Goal: Information Seeking & Learning: Learn about a topic

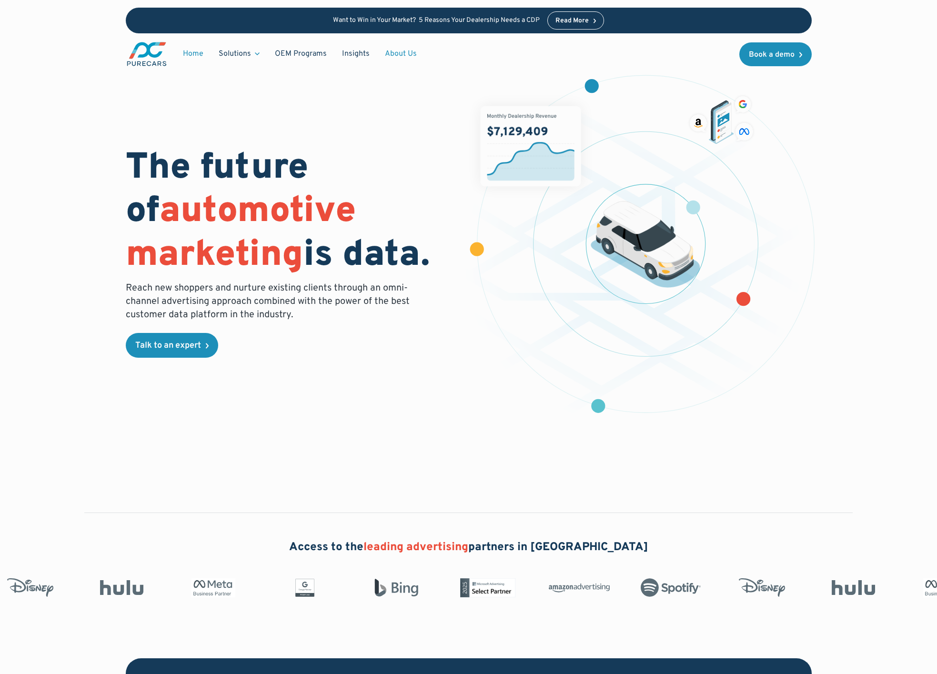
click at [400, 49] on link "About Us" at bounding box center [400, 54] width 47 height 18
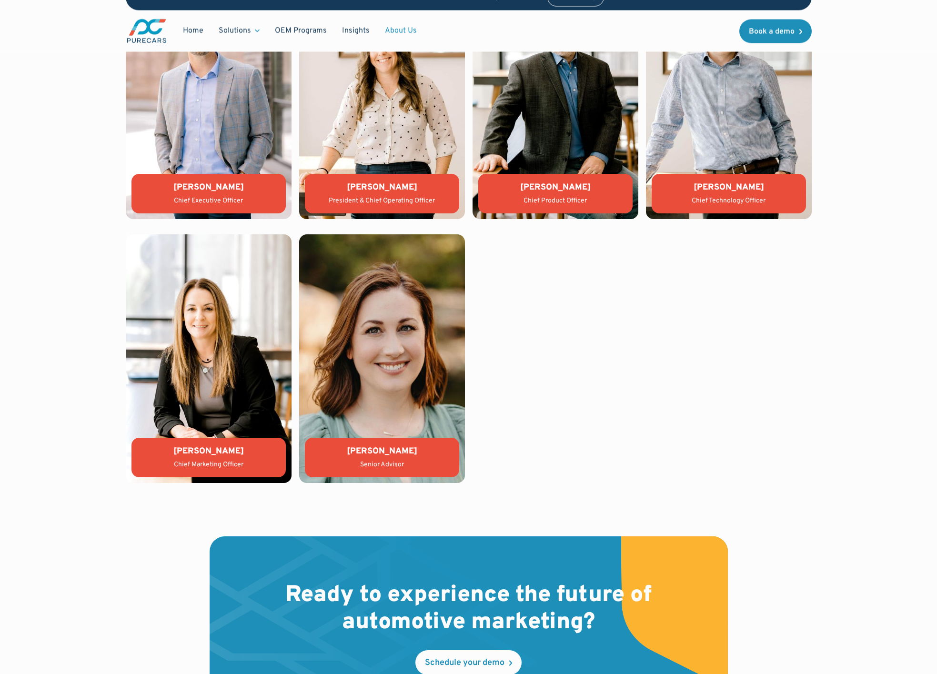
scroll to position [2187, 0]
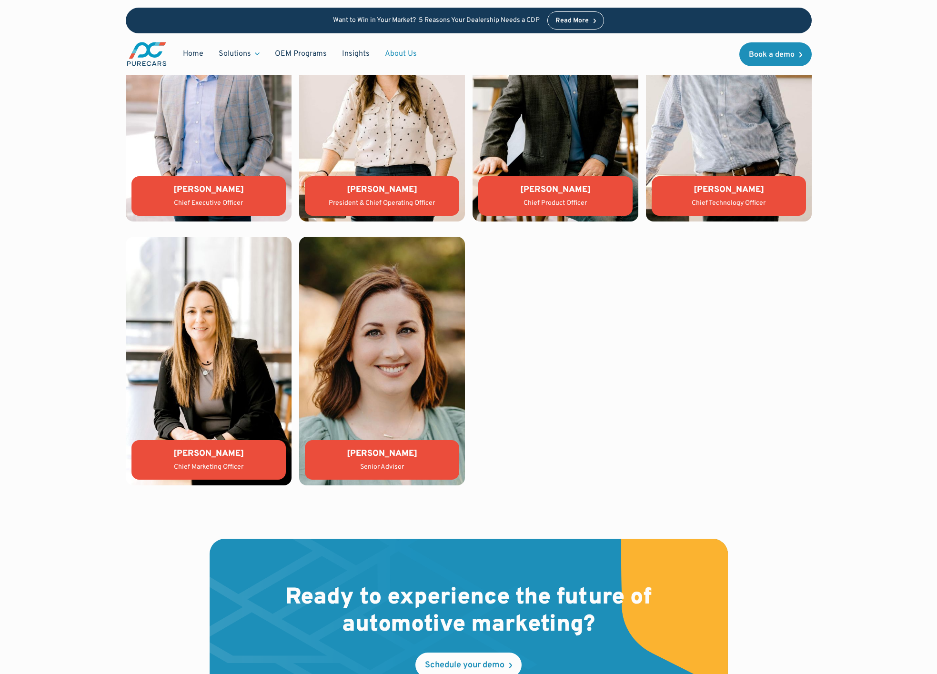
click at [710, 409] on div "[PERSON_NAME] Chief Executive Officer [PERSON_NAME] President & Chief Operating…" at bounding box center [469, 229] width 686 height 512
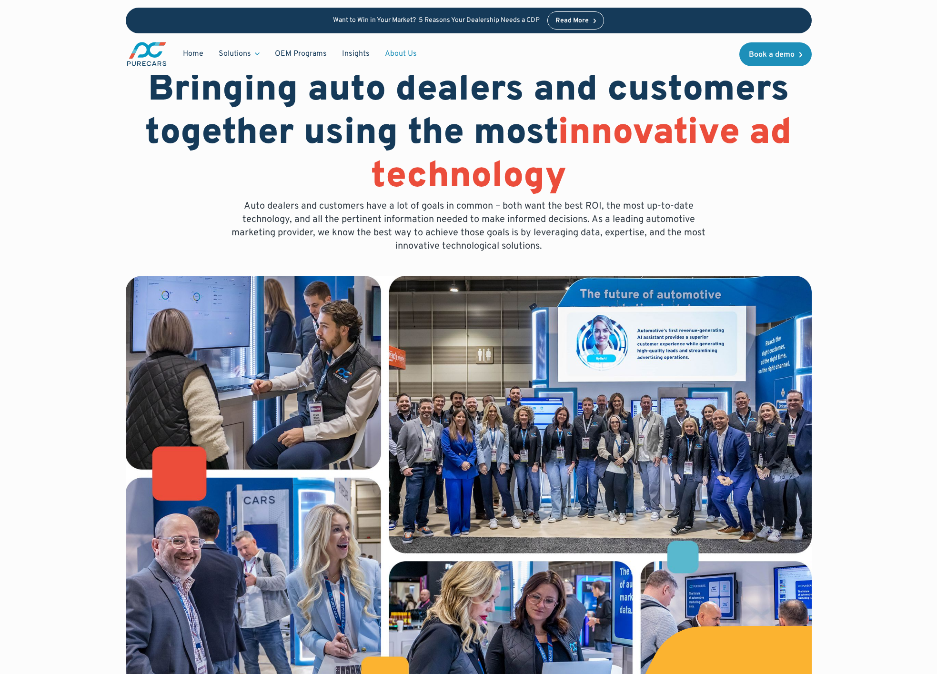
scroll to position [0, 0]
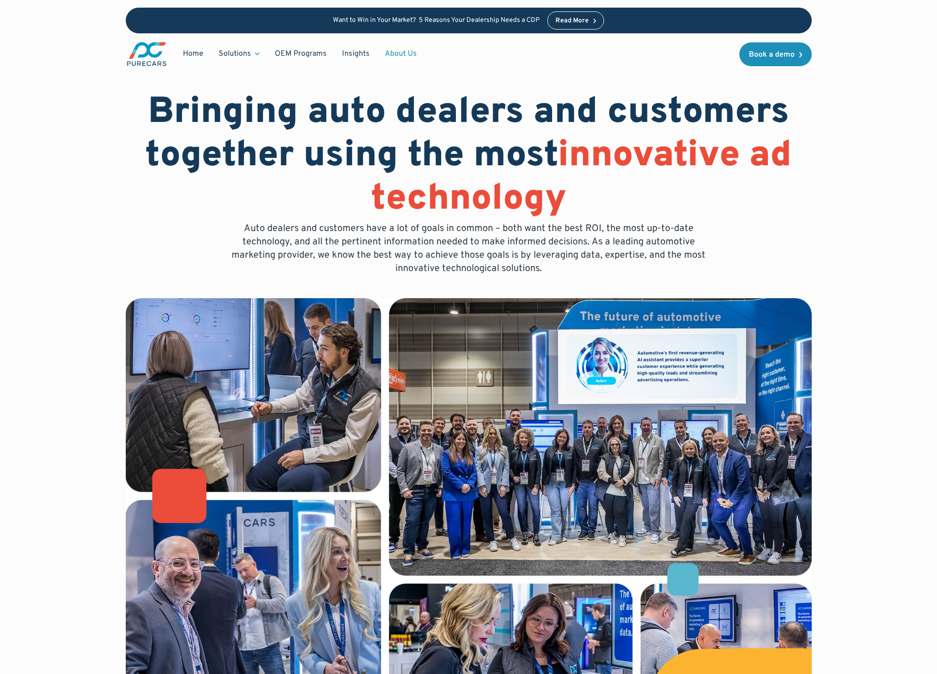
click at [864, 282] on div "Bringing auto dealers and customers together using the most innovative ad techn…" at bounding box center [468, 404] width 843 height 808
click at [855, 253] on div "Bringing auto dealers and customers together using the most innovative ad techn…" at bounding box center [468, 404] width 843 height 808
